Goal: Information Seeking & Learning: Check status

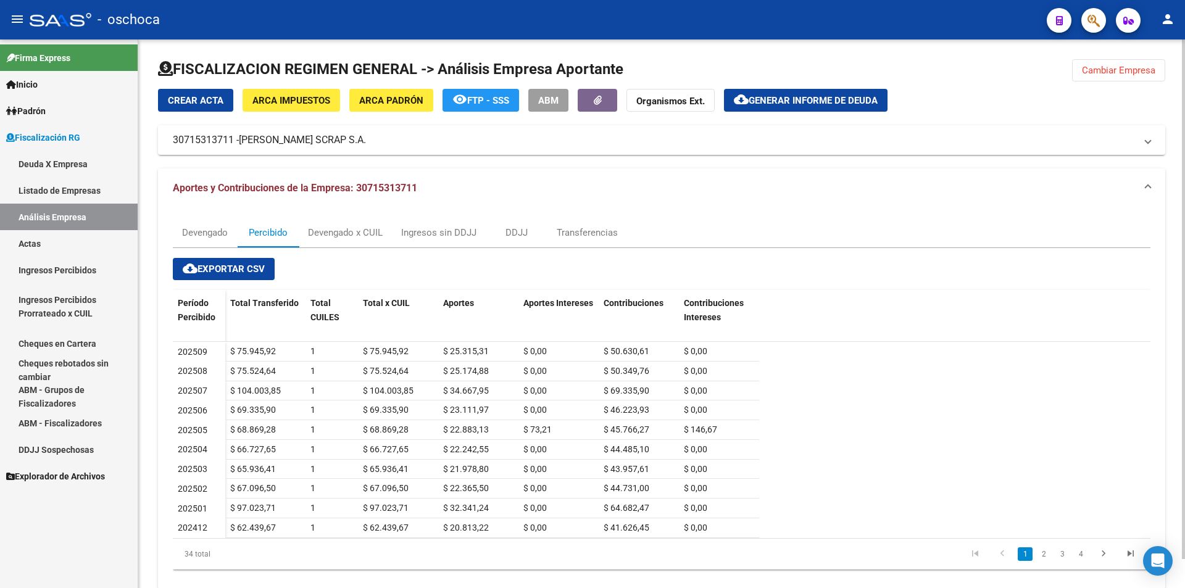
click at [1141, 69] on span "Cambiar Empresa" at bounding box center [1118, 70] width 73 height 11
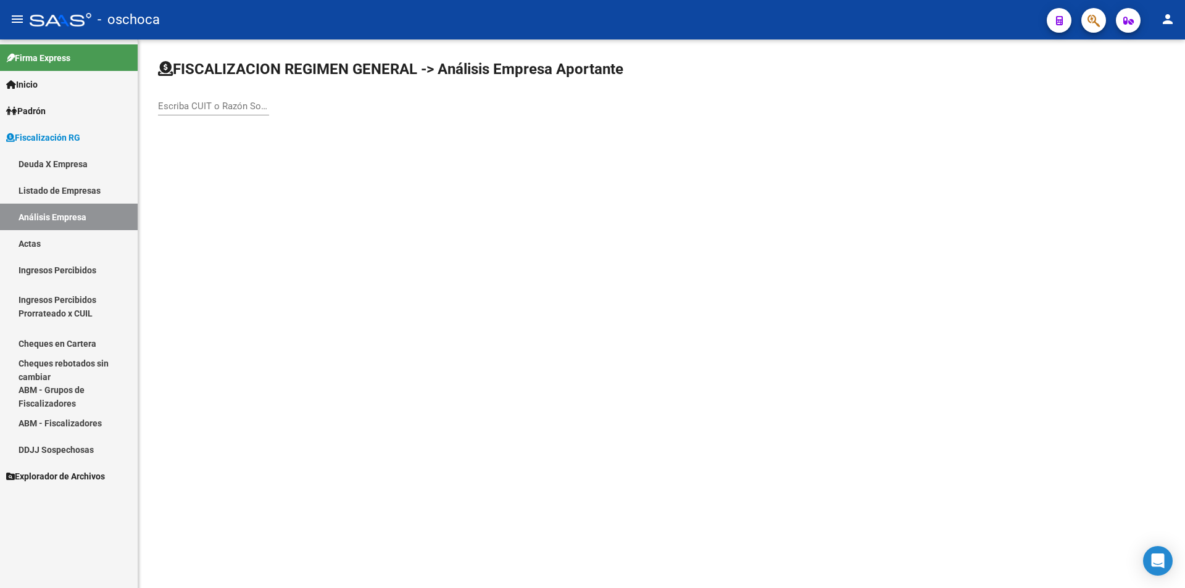
drag, startPoint x: 204, startPoint y: 113, endPoint x: 203, endPoint y: 102, distance: 10.5
click at [204, 111] on div "Escriba CUIT o Razón Social para buscar" at bounding box center [213, 102] width 111 height 27
type input "30516282866"
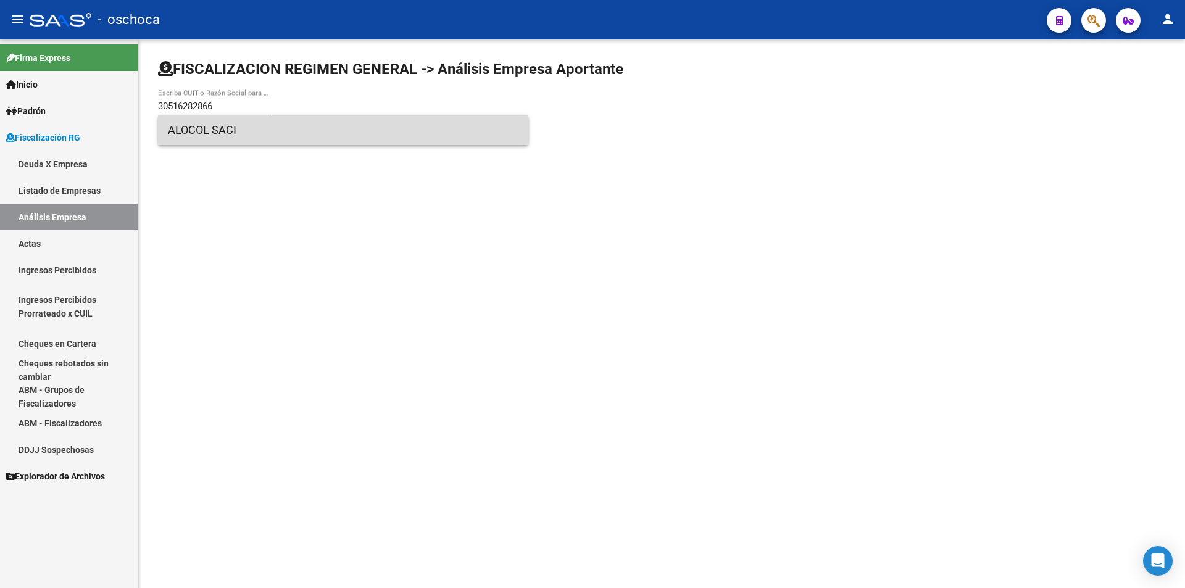
click at [211, 131] on span "ALOCOL SACI" at bounding box center [343, 130] width 351 height 30
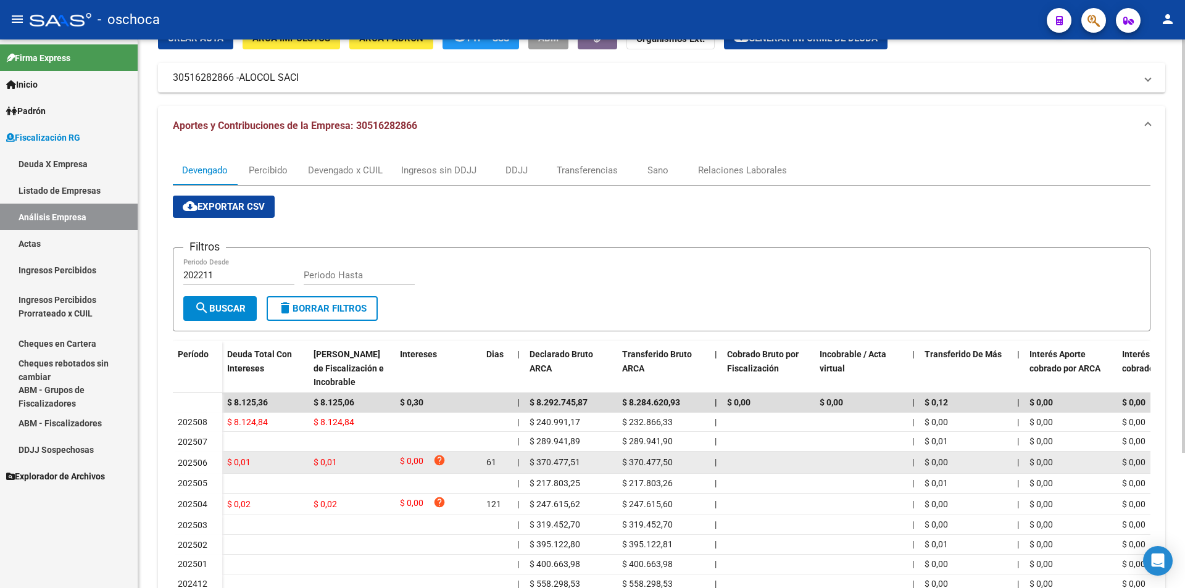
scroll to position [123, 0]
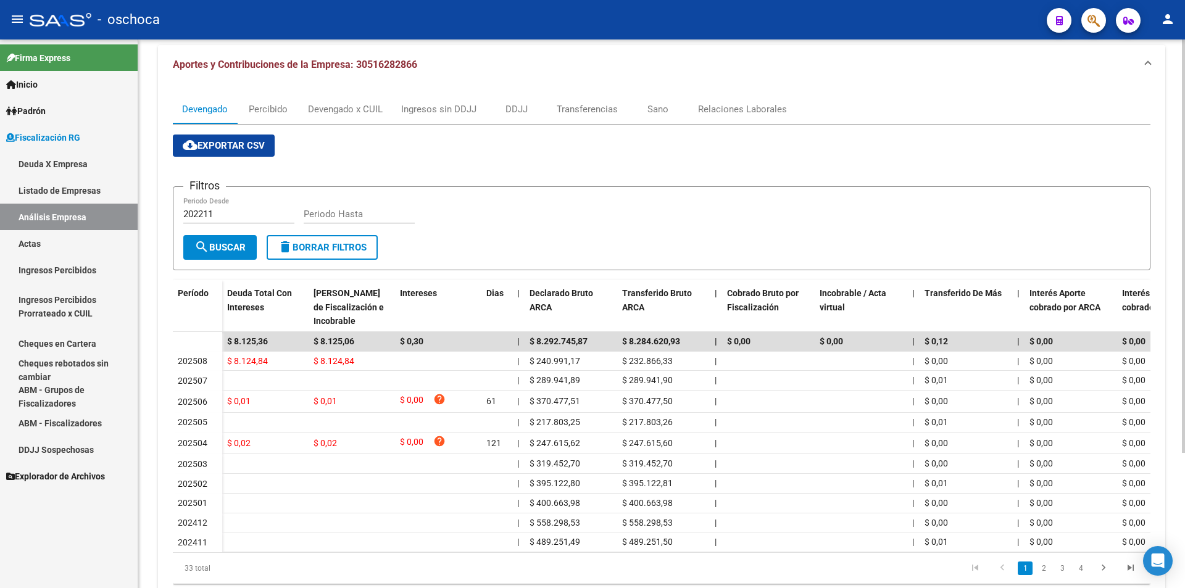
click at [1099, 75] on mat-expansion-panel-header "Aportes y Contribuciones de la Empresa: 30516282866" at bounding box center [661, 65] width 1007 height 40
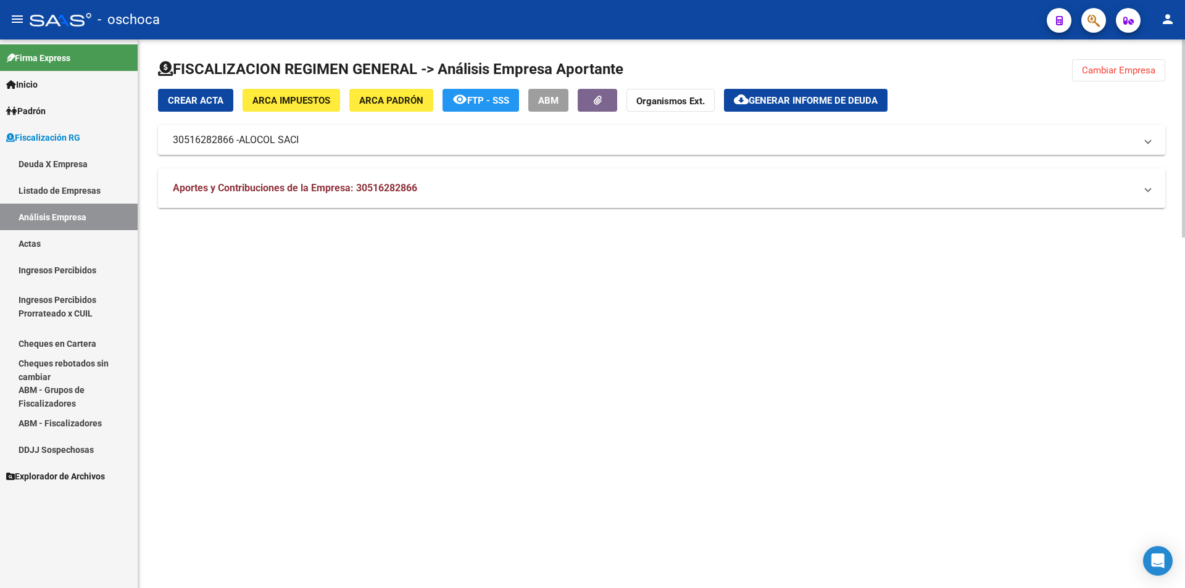
click at [1116, 69] on div "FISCALIZACION REGIMEN GENERAL -> Análisis Empresa Aportante Cambiar Empresa Cre…" at bounding box center [661, 133] width 1007 height 149
click at [1137, 78] on button "Cambiar Empresa" at bounding box center [1118, 70] width 93 height 22
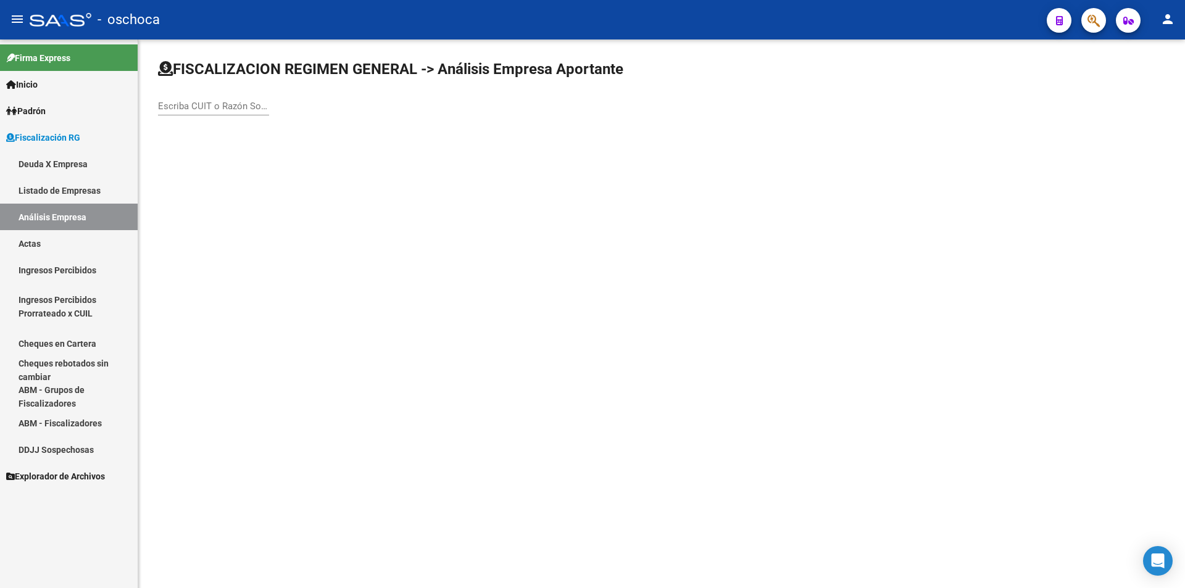
drag, startPoint x: 209, startPoint y: 102, endPoint x: 218, endPoint y: 105, distance: 9.8
click at [210, 102] on input "Escriba CUIT o Razón Social para buscar" at bounding box center [213, 106] width 111 height 11
type input "30707504761"
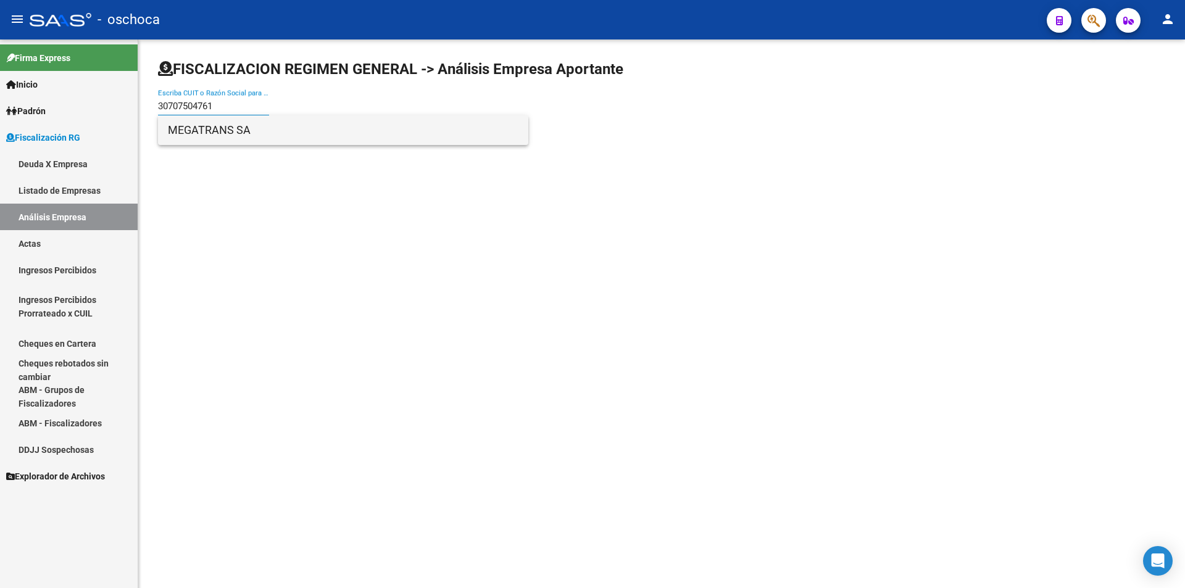
click at [239, 131] on span "MEGATRANS SA" at bounding box center [343, 130] width 351 height 30
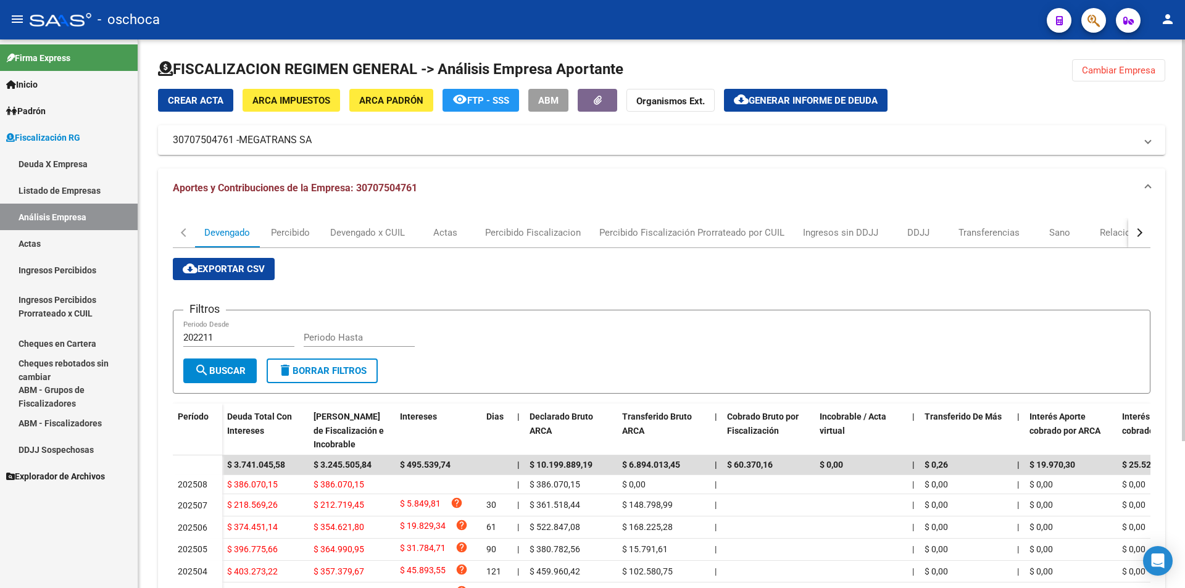
click at [1130, 73] on span "Cambiar Empresa" at bounding box center [1118, 70] width 73 height 11
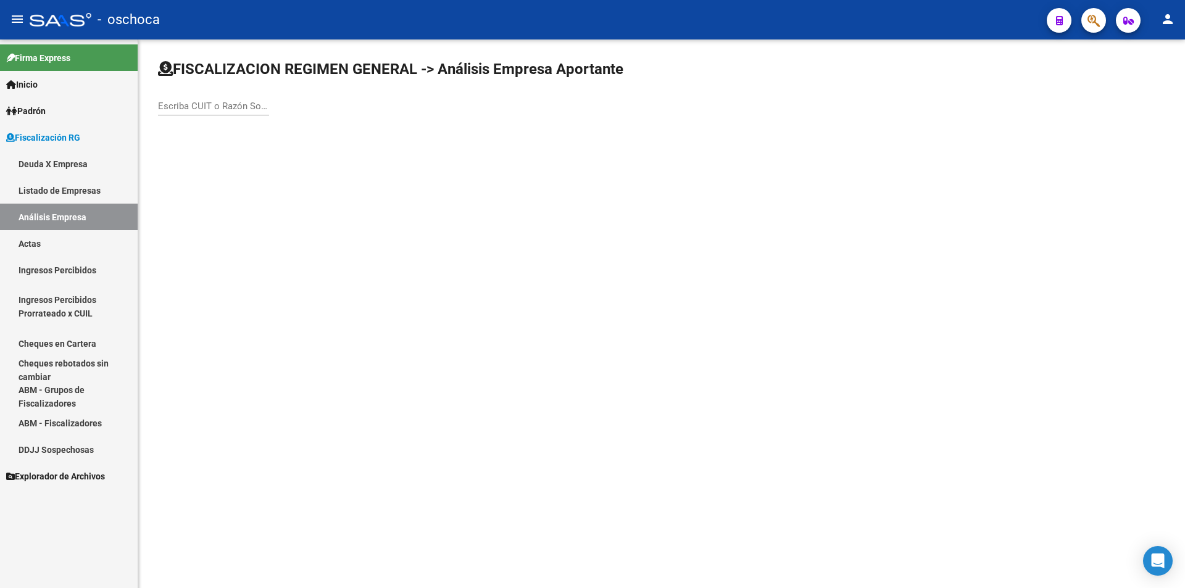
drag, startPoint x: 219, startPoint y: 115, endPoint x: 223, endPoint y: 107, distance: 9.1
click at [219, 114] on div "Escriba CUIT o Razón Social para buscar" at bounding box center [213, 108] width 111 height 38
drag, startPoint x: 223, startPoint y: 107, endPoint x: 228, endPoint y: 101, distance: 7.9
click at [223, 107] on input "Escriba CUIT o Razón Social para buscar" at bounding box center [213, 106] width 111 height 11
type input "30711189102"
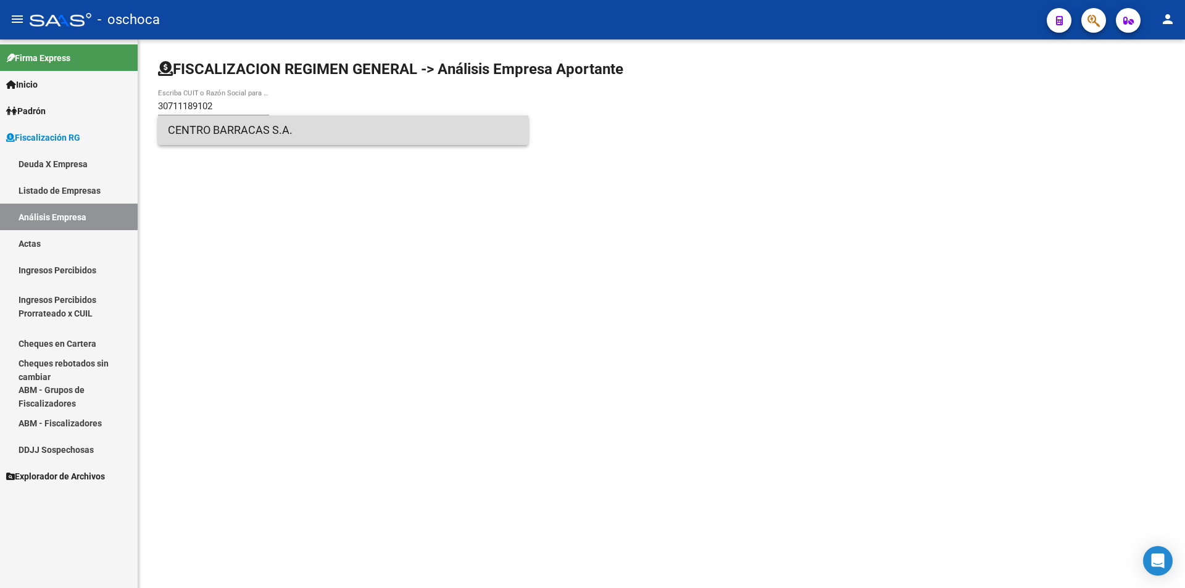
click at [263, 129] on span "CENTRO BARRACAS S.A." at bounding box center [343, 130] width 351 height 30
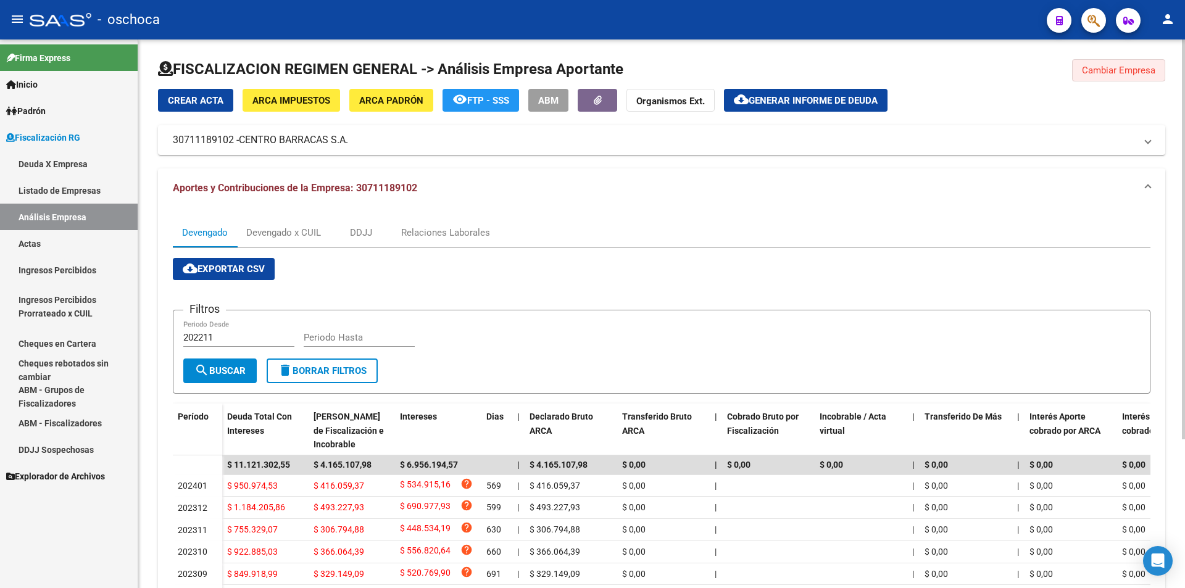
click at [1099, 70] on span "Cambiar Empresa" at bounding box center [1118, 70] width 73 height 11
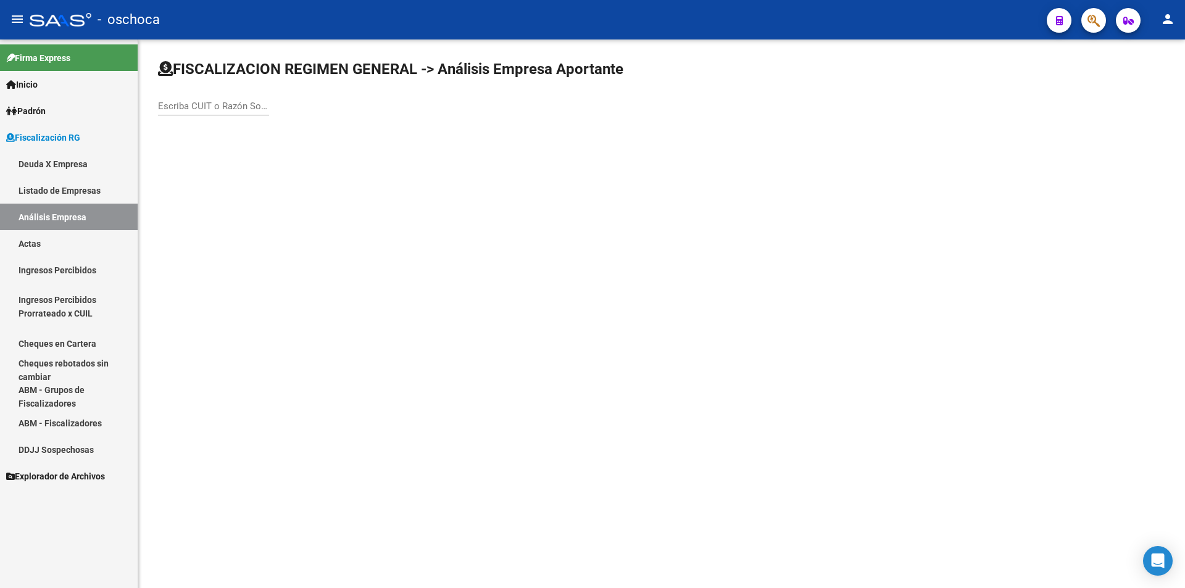
click at [212, 107] on input "Escriba CUIT o Razón Social para buscar" at bounding box center [213, 106] width 111 height 11
type input "30708709332"
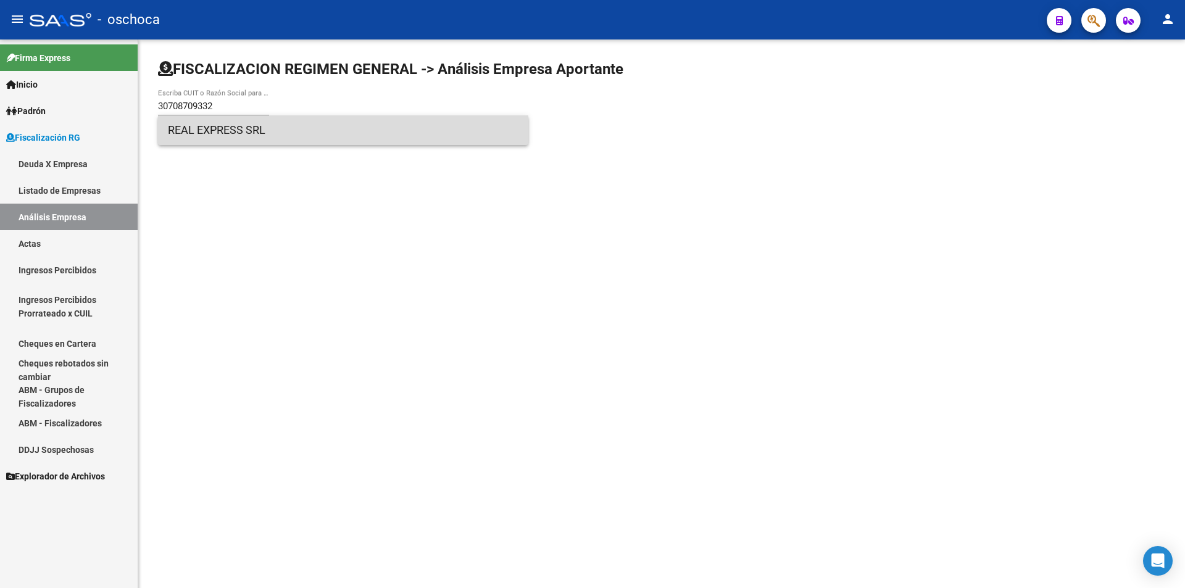
click at [249, 134] on span "REAL EXPRESS SRL" at bounding box center [343, 130] width 351 height 30
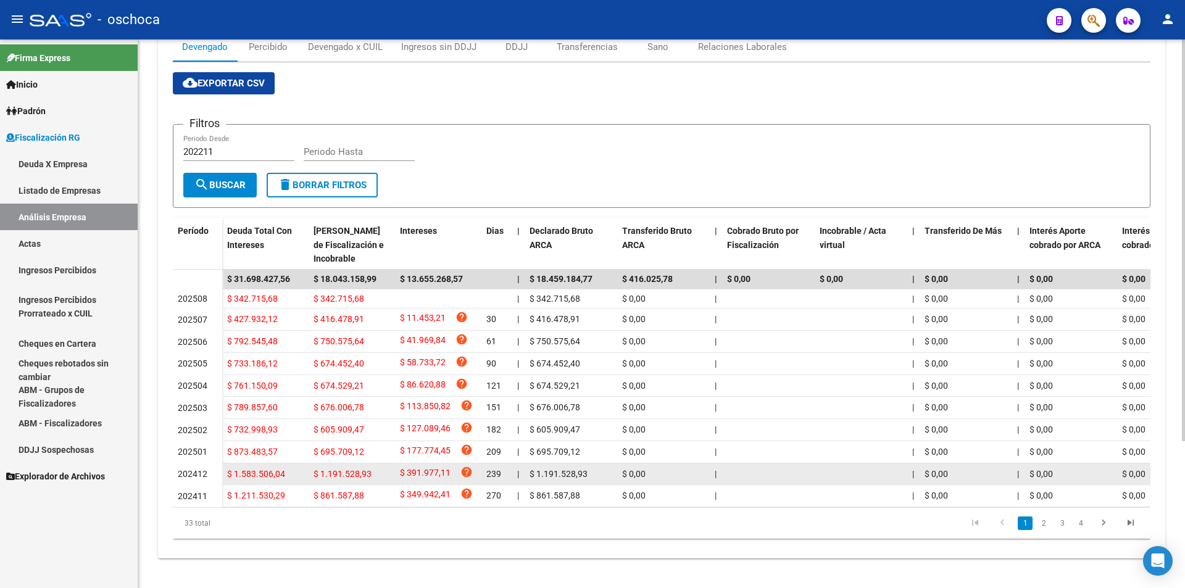
scroll to position [201, 0]
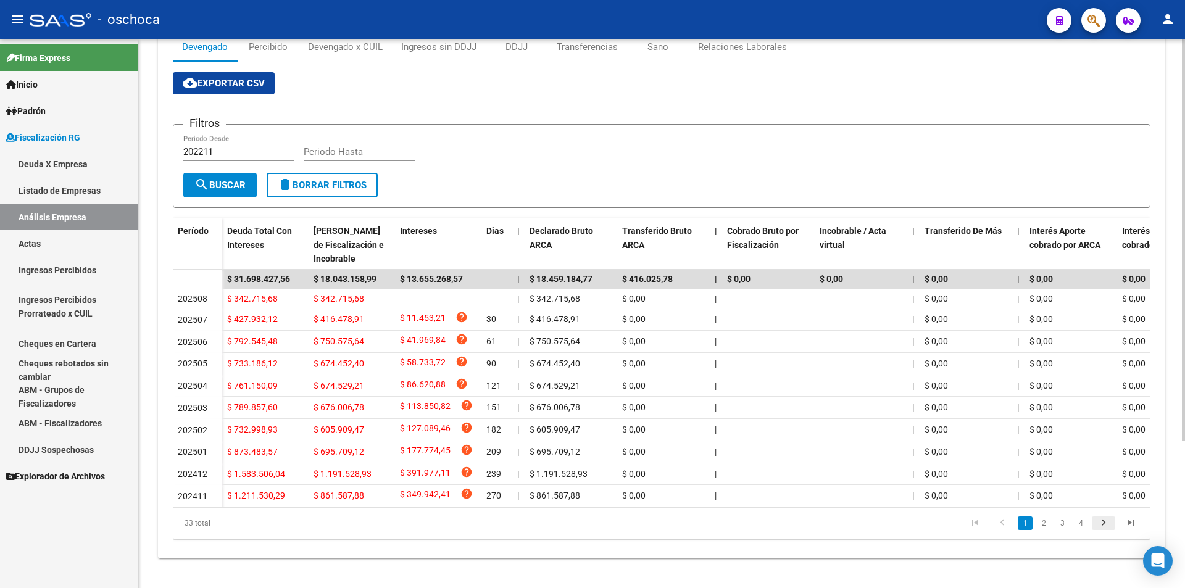
click at [1103, 527] on icon "go to next page" at bounding box center [1104, 524] width 16 height 15
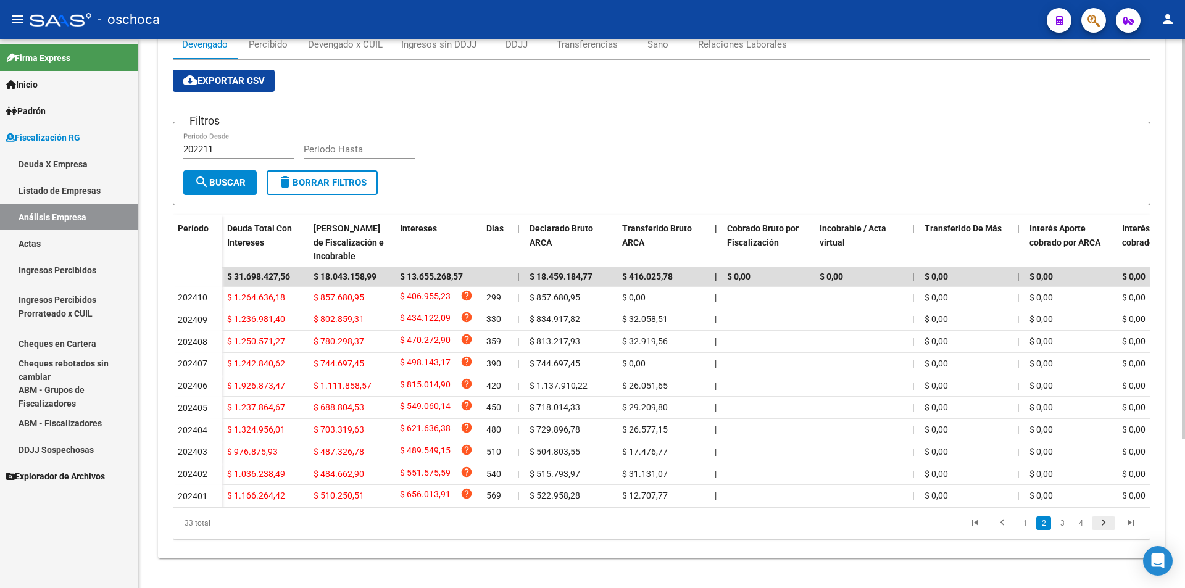
click at [1103, 527] on icon "go to next page" at bounding box center [1104, 524] width 16 height 15
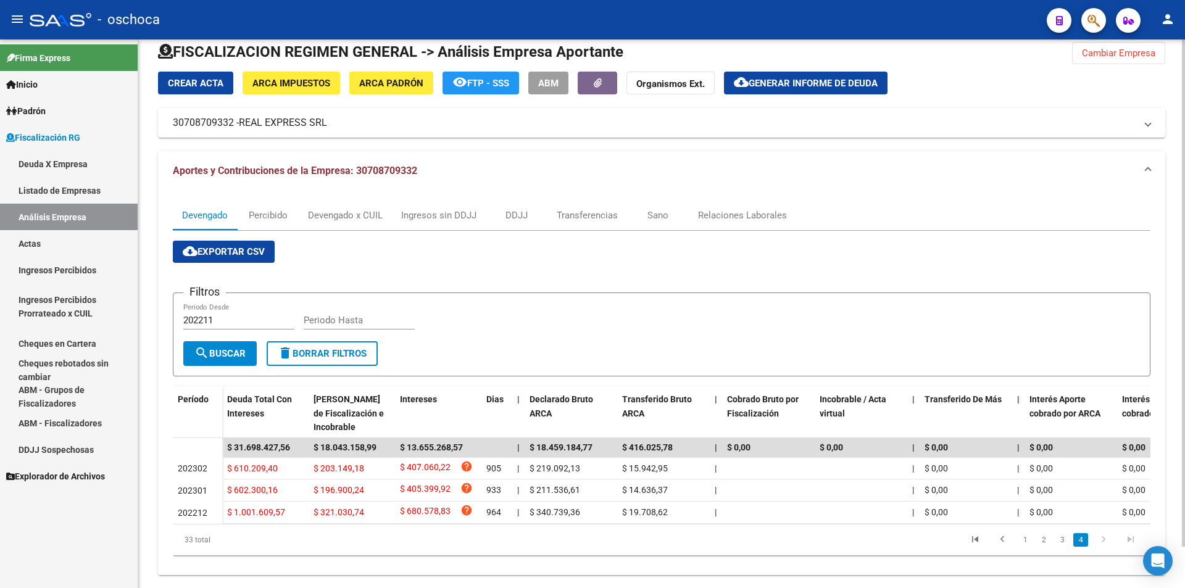
scroll to position [0, 0]
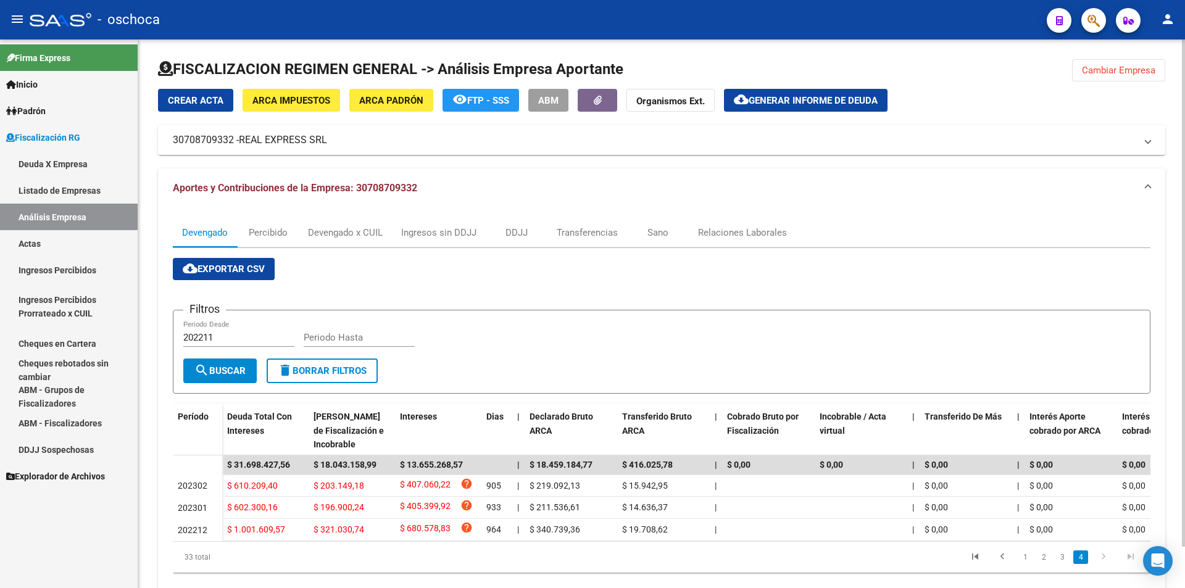
drag, startPoint x: 1107, startPoint y: 69, endPoint x: 1055, endPoint y: 81, distance: 53.8
click at [1099, 73] on span "Cambiar Empresa" at bounding box center [1118, 70] width 73 height 11
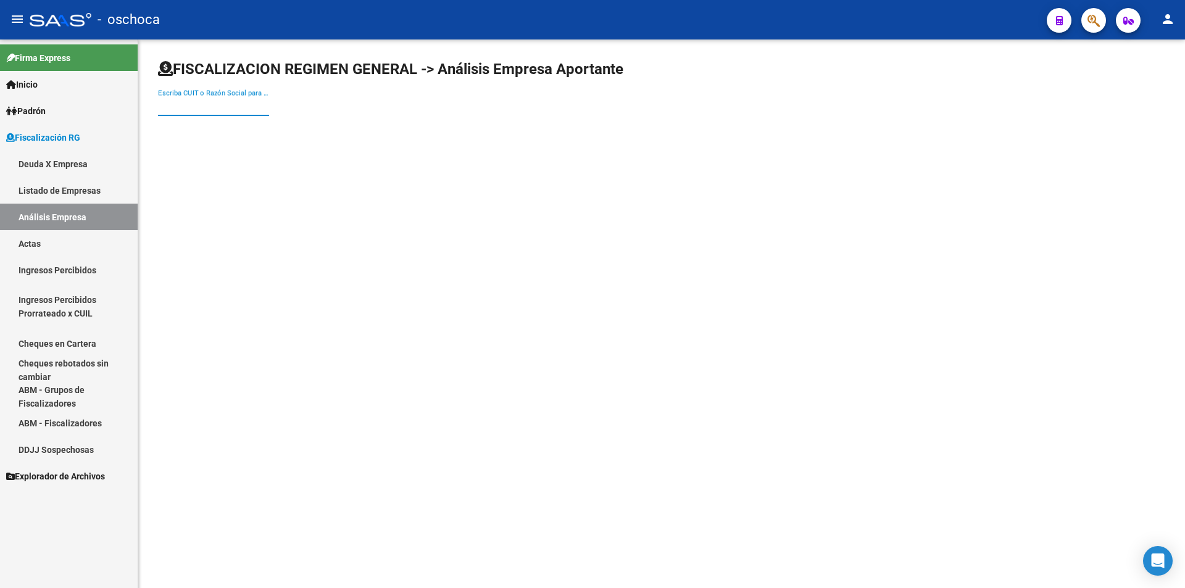
click at [175, 108] on input "Escriba CUIT o Razón Social para buscar" at bounding box center [213, 106] width 111 height 11
type input "33717072729"
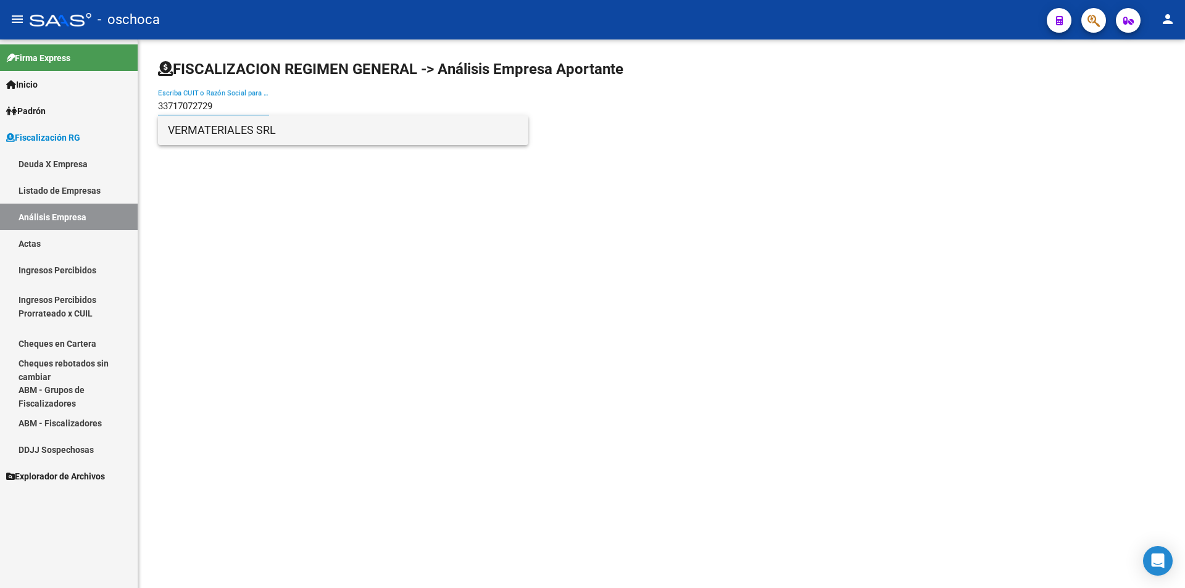
click at [192, 127] on span "VERMATERIALES SRL" at bounding box center [343, 130] width 351 height 30
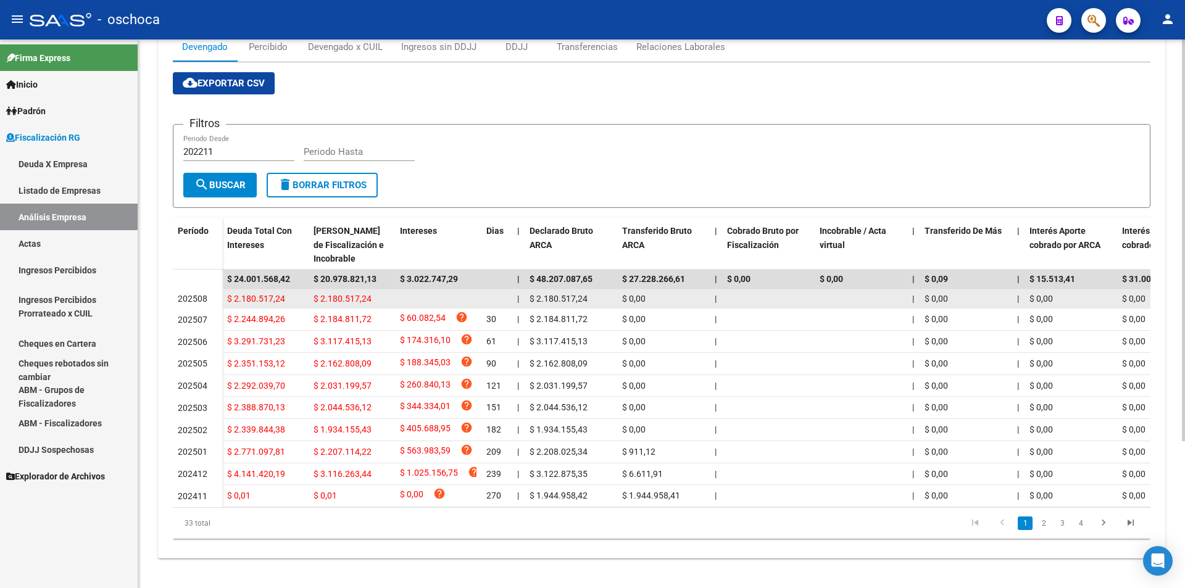
scroll to position [201, 0]
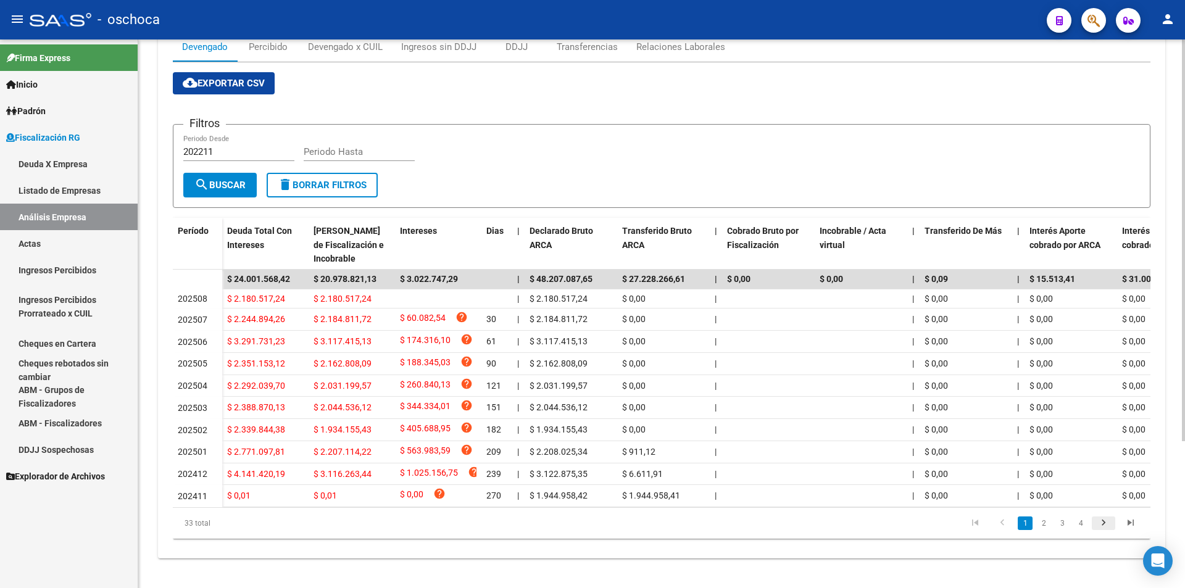
click at [1104, 525] on icon "go to next page" at bounding box center [1104, 524] width 16 height 15
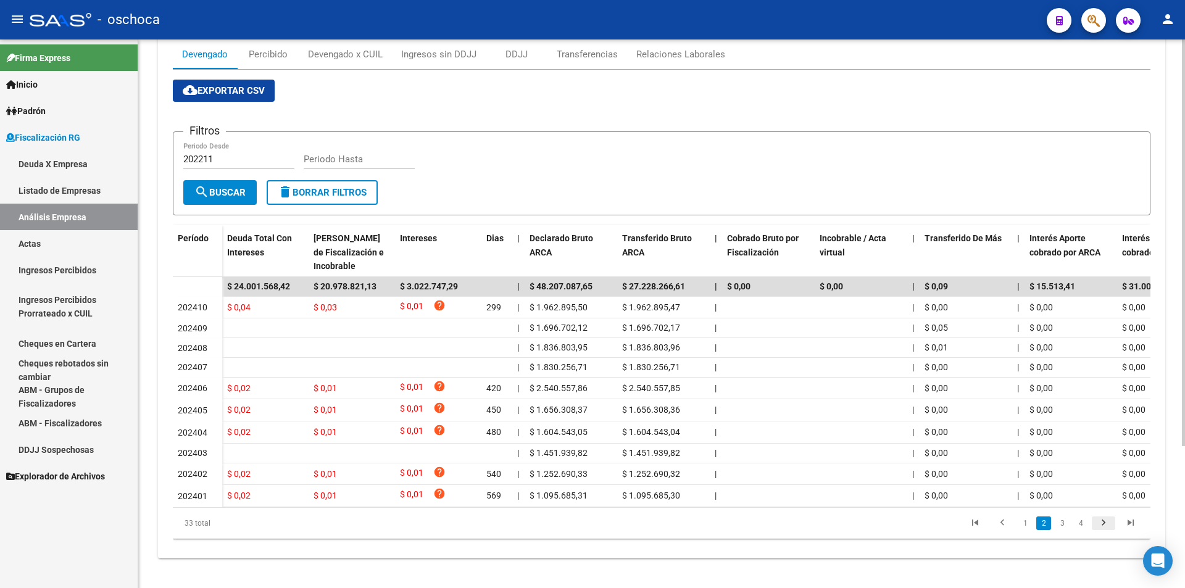
scroll to position [191, 0]
click at [1005, 526] on icon "go to previous page" at bounding box center [1003, 524] width 16 height 15
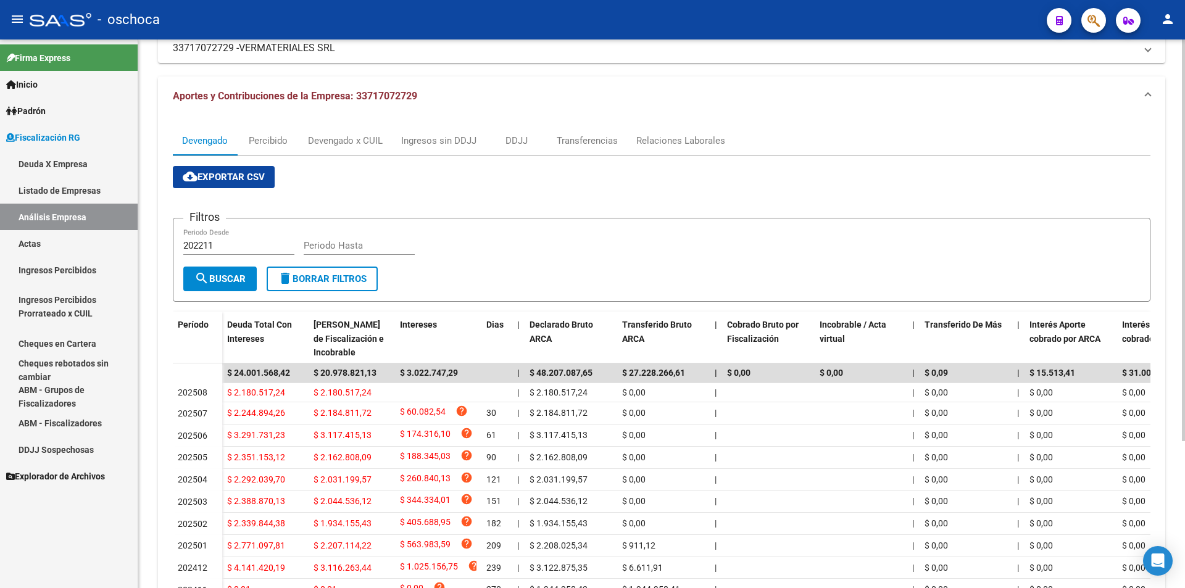
scroll to position [6, 0]
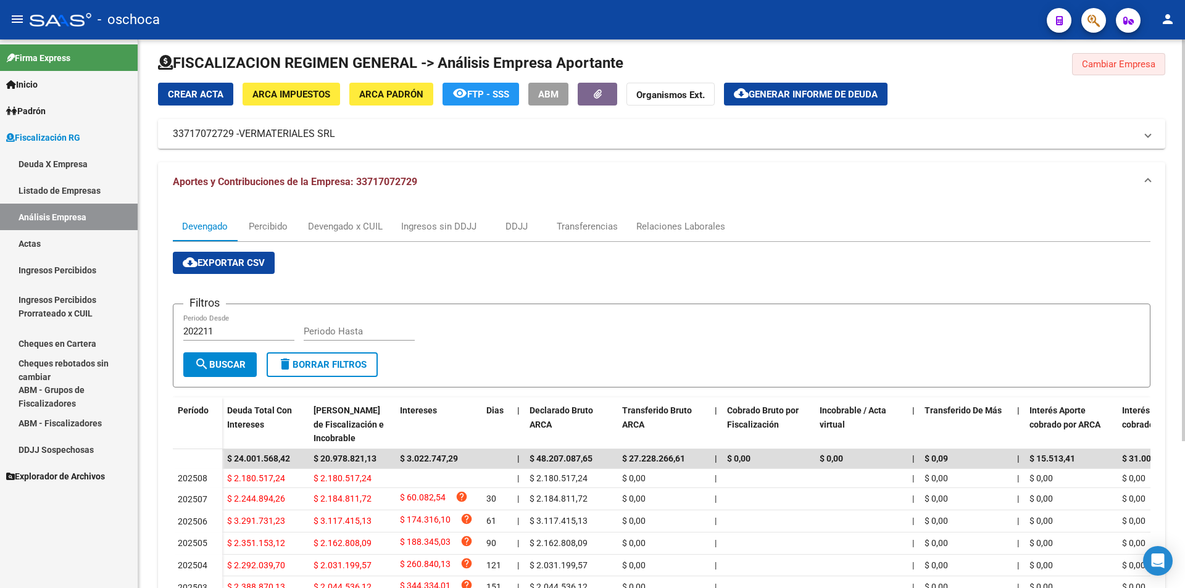
drag, startPoint x: 1102, startPoint y: 65, endPoint x: 870, endPoint y: 85, distance: 233.0
click at [1096, 66] on span "Cambiar Empresa" at bounding box center [1118, 64] width 73 height 11
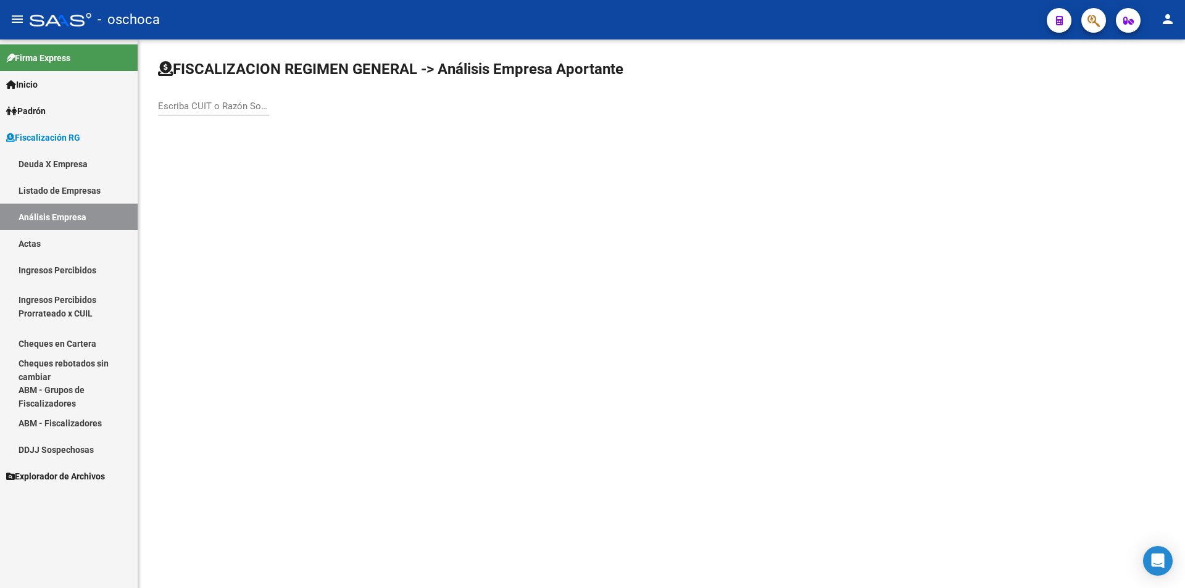
scroll to position [0, 0]
click at [172, 111] on input "Escriba CUIT o Razón Social para buscar" at bounding box center [213, 106] width 111 height 11
type input "30716026953"
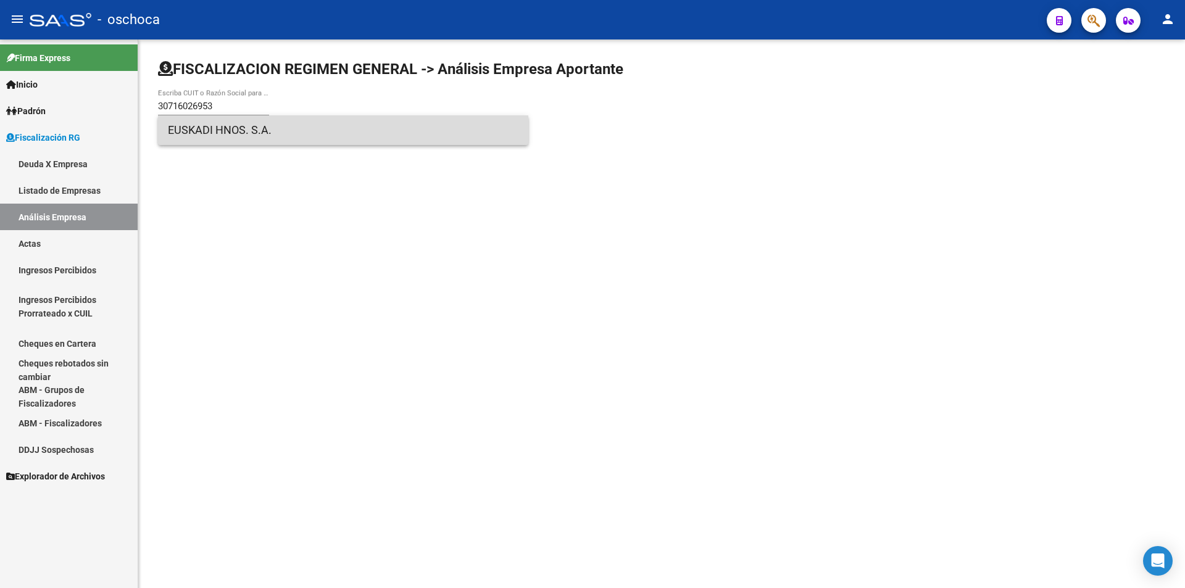
click at [198, 131] on span "EUSKADI HNOS. S.A." at bounding box center [343, 130] width 351 height 30
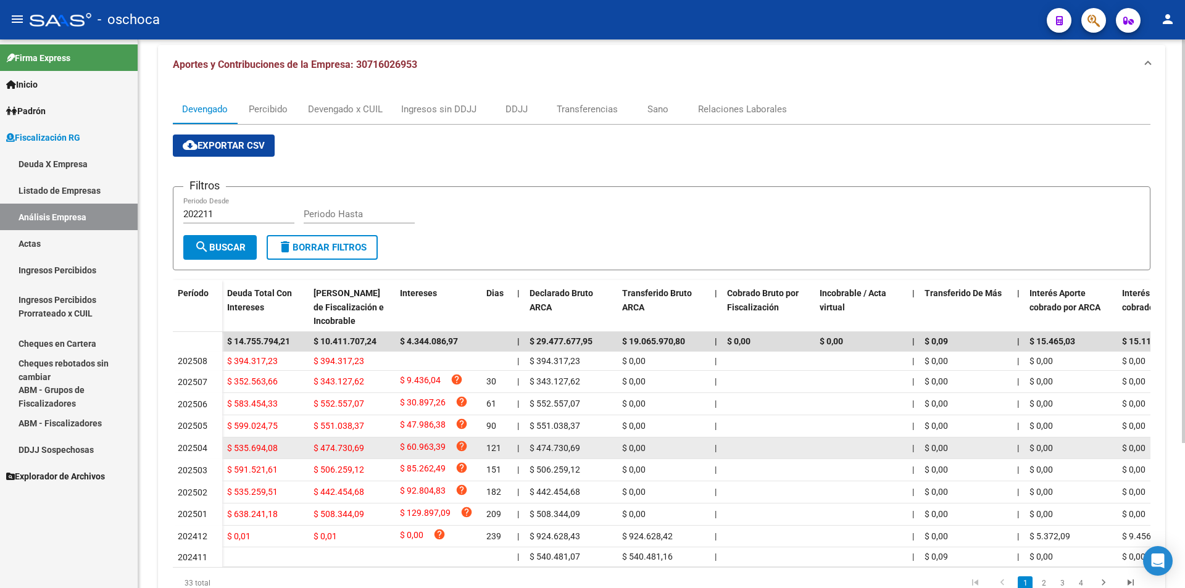
scroll to position [185, 0]
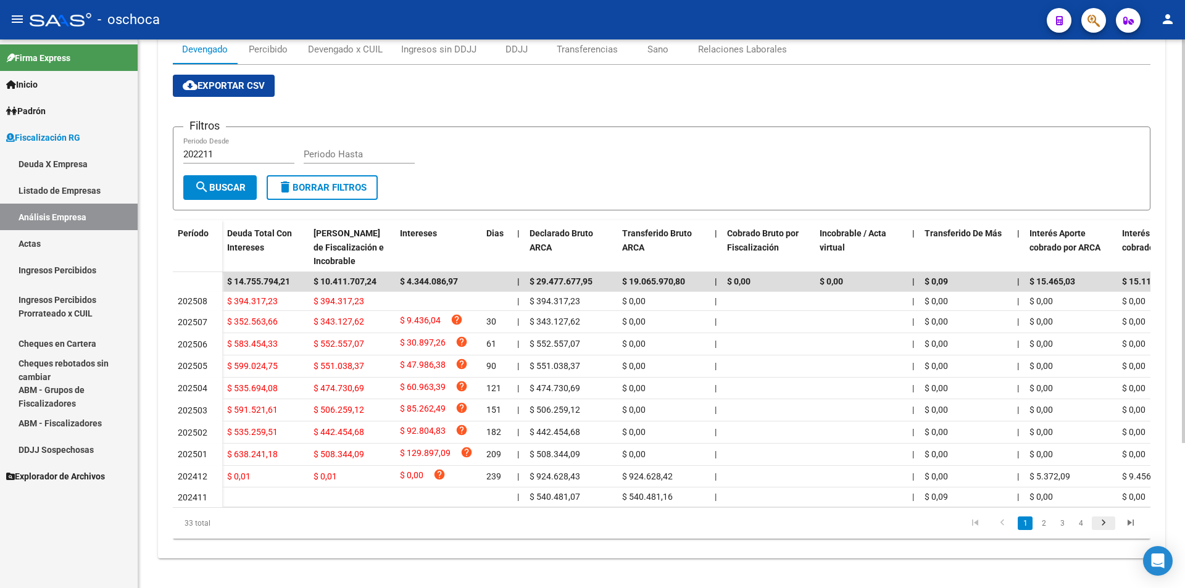
click at [1105, 532] on icon "go to next page" at bounding box center [1104, 524] width 16 height 15
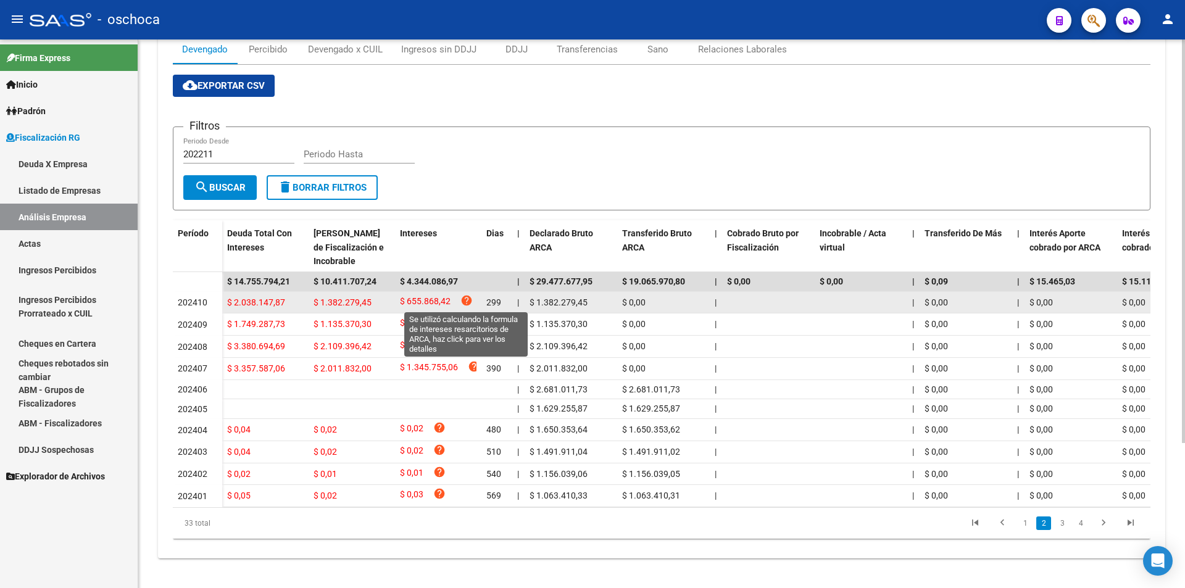
click at [464, 302] on icon "help" at bounding box center [467, 300] width 12 height 12
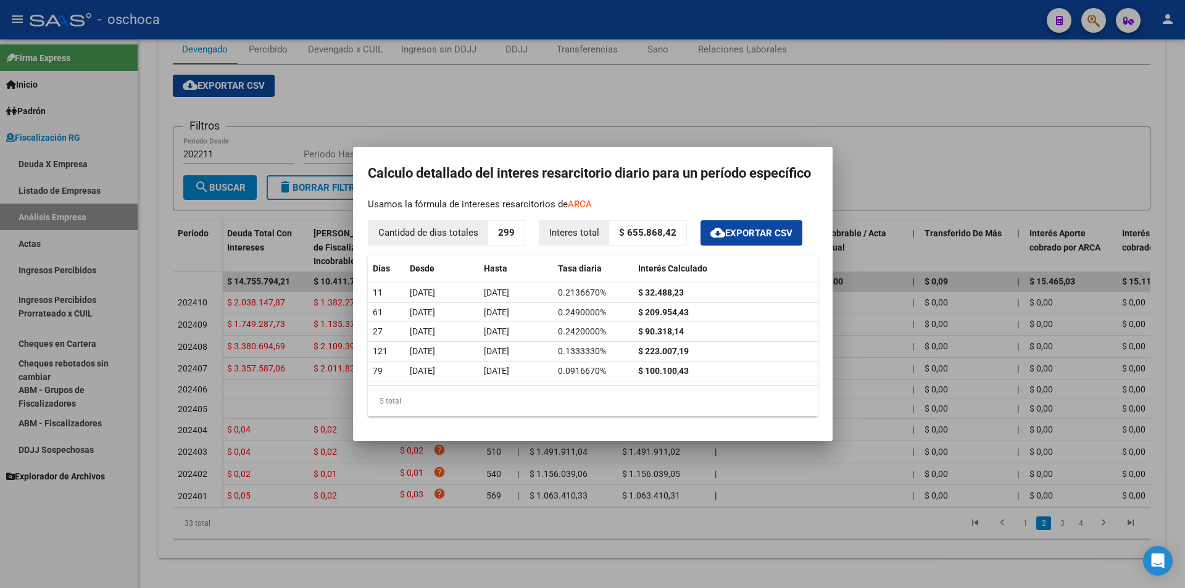
click at [905, 157] on div at bounding box center [592, 294] width 1185 height 588
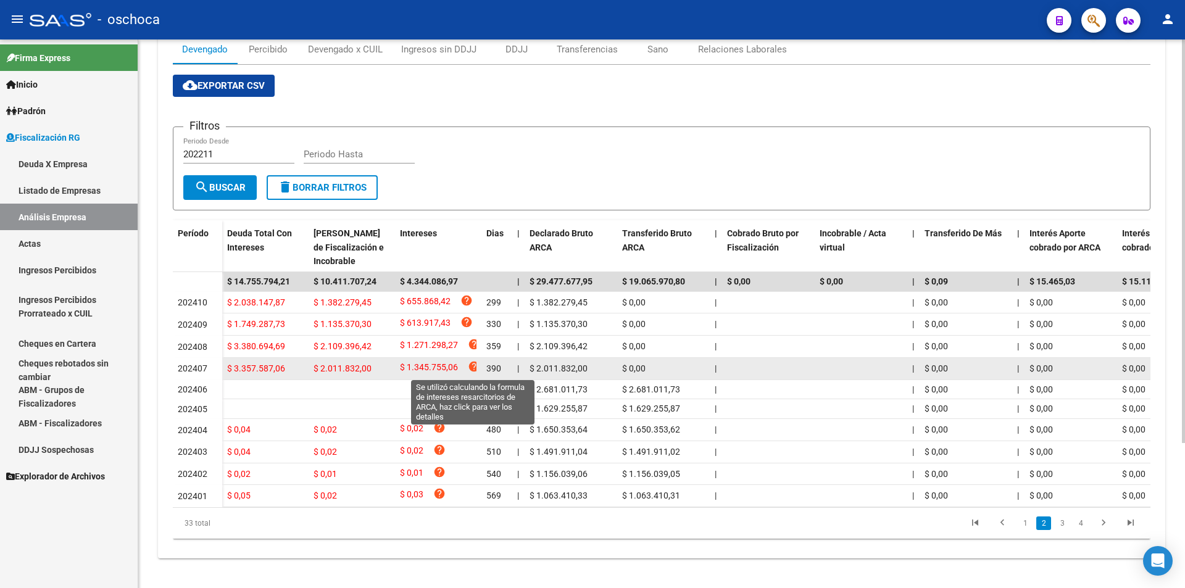
click at [470, 370] on icon "help" at bounding box center [474, 367] width 12 height 12
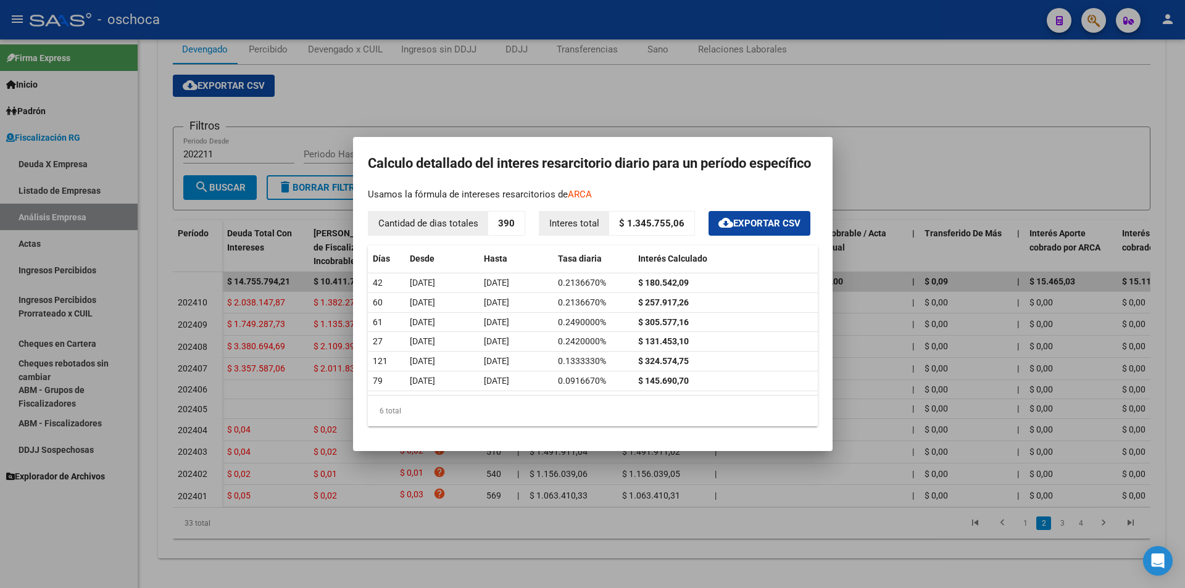
click at [927, 180] on div at bounding box center [592, 294] width 1185 height 588
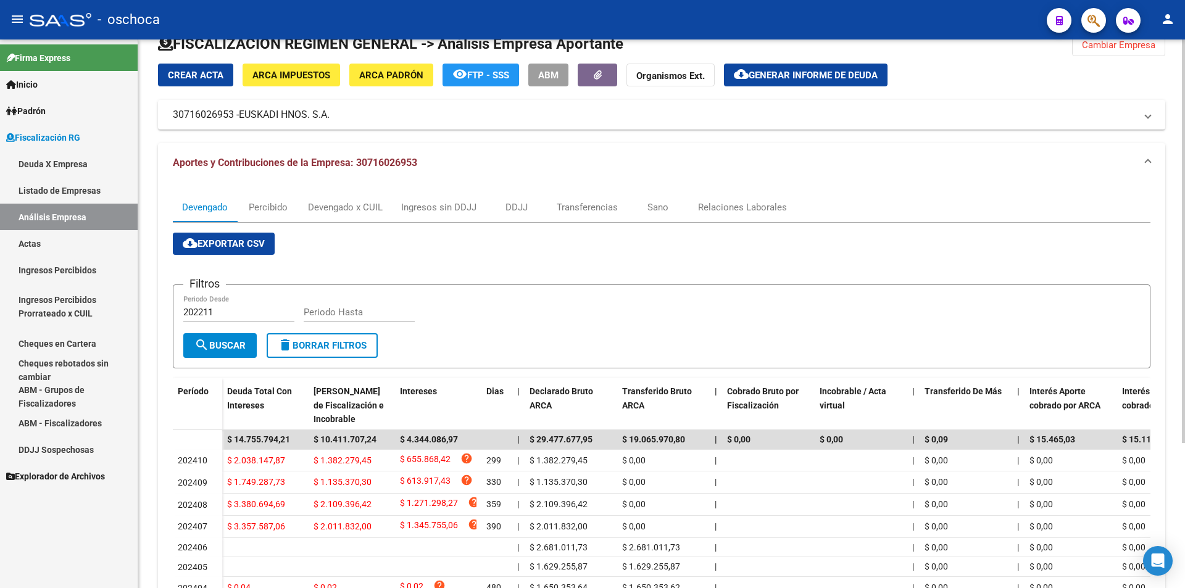
scroll to position [0, 0]
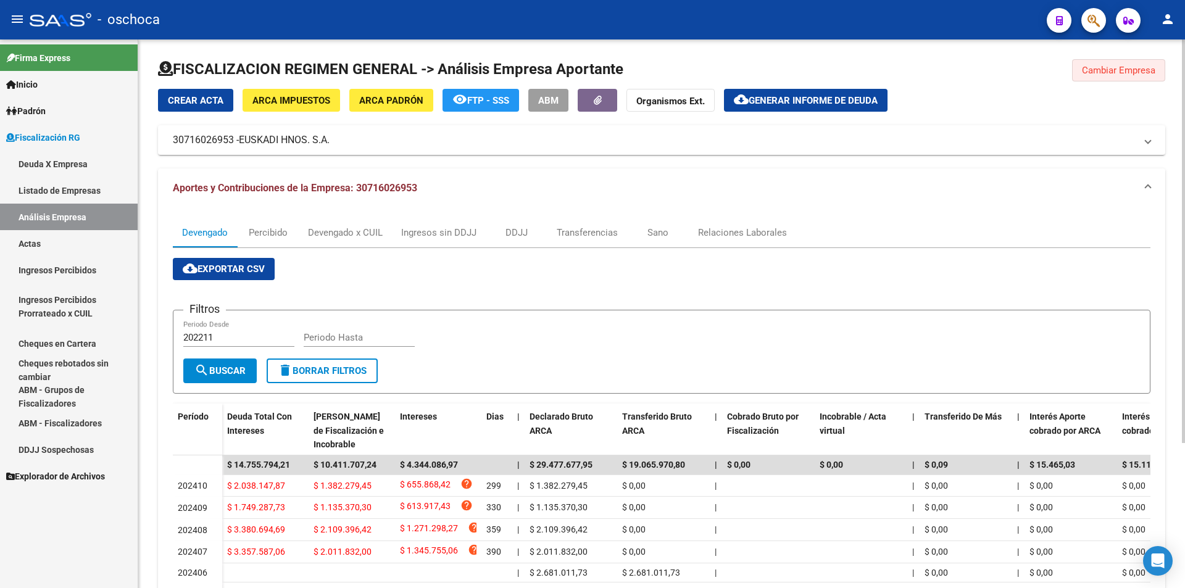
click at [1101, 70] on span "Cambiar Empresa" at bounding box center [1118, 70] width 73 height 11
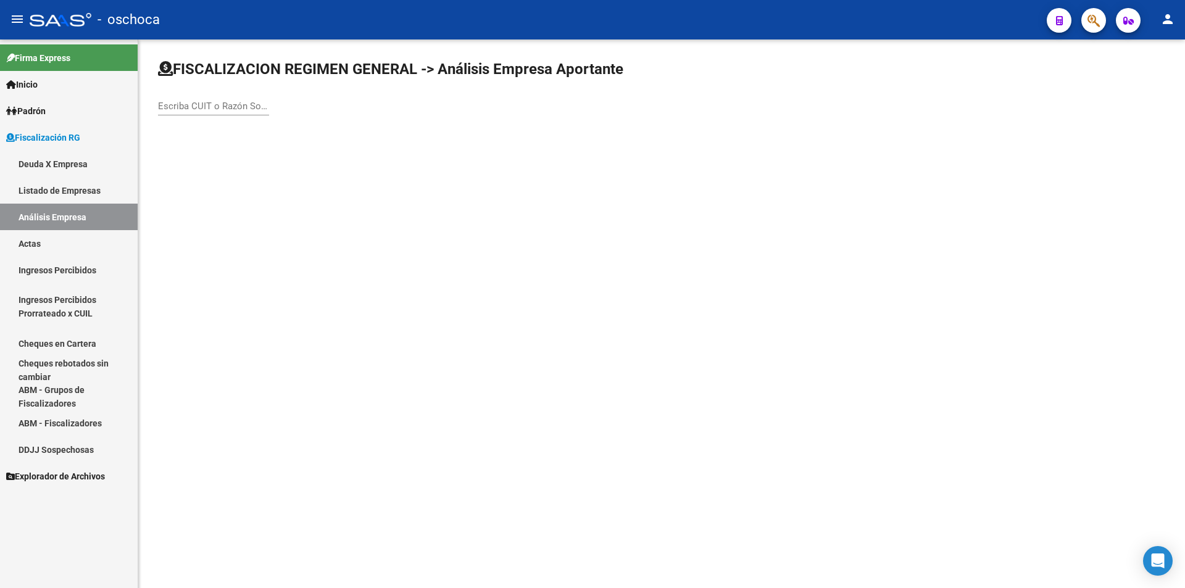
drag, startPoint x: 196, startPoint y: 104, endPoint x: 205, endPoint y: 96, distance: 12.3
click at [196, 104] on input "Escriba CUIT o Razón Social para buscar" at bounding box center [213, 106] width 111 height 11
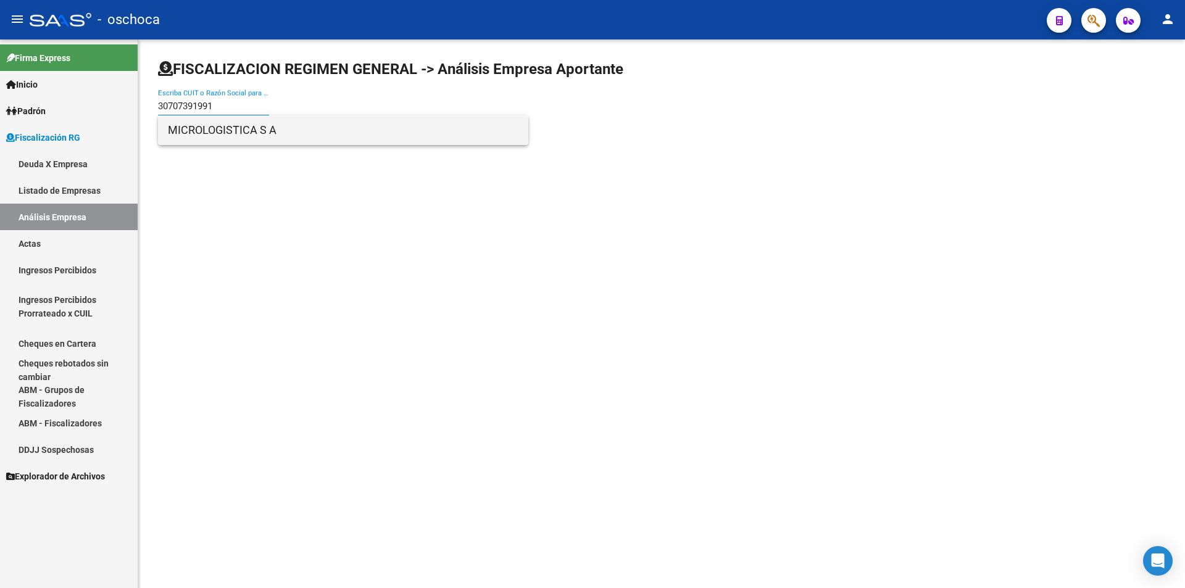
type input "30707391991"
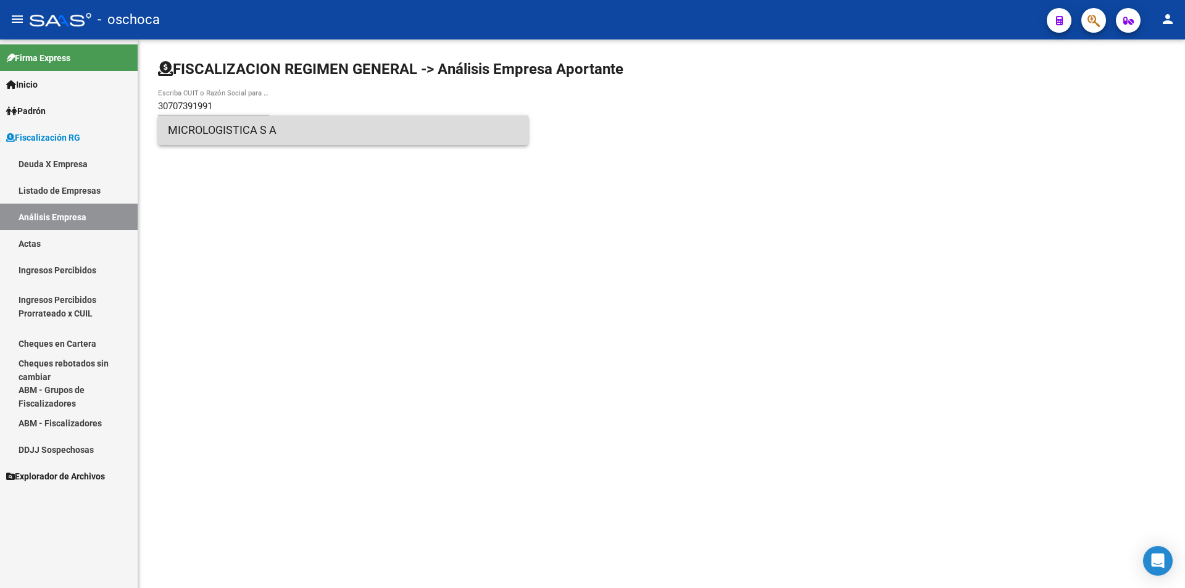
click at [192, 128] on span "MICROLOGISTICA S A" at bounding box center [343, 130] width 351 height 30
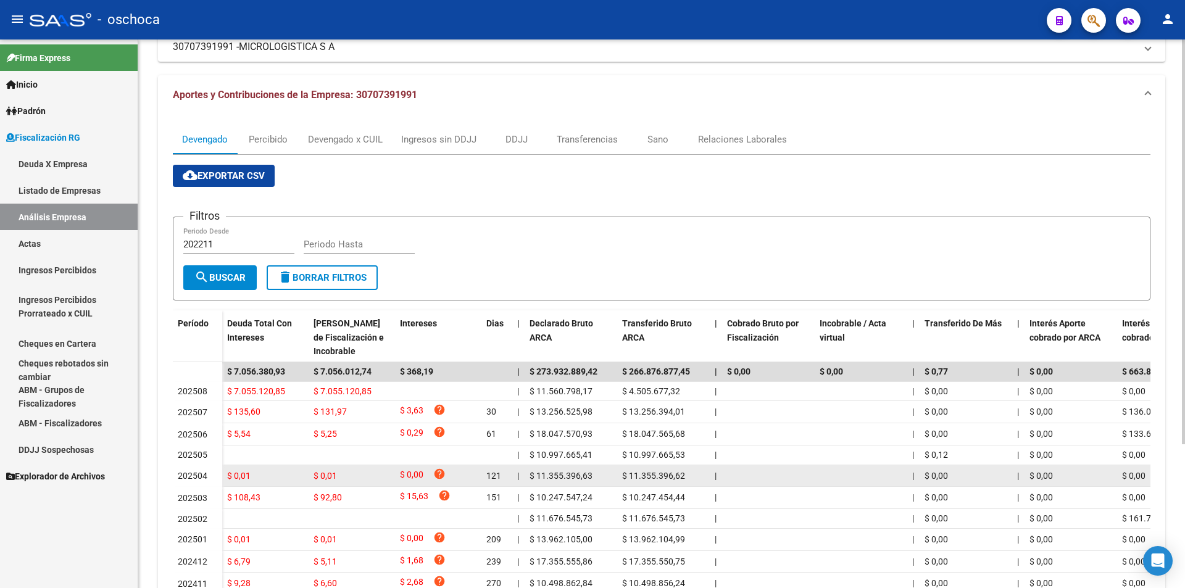
scroll to position [9, 0]
